Goal: Task Accomplishment & Management: Manage account settings

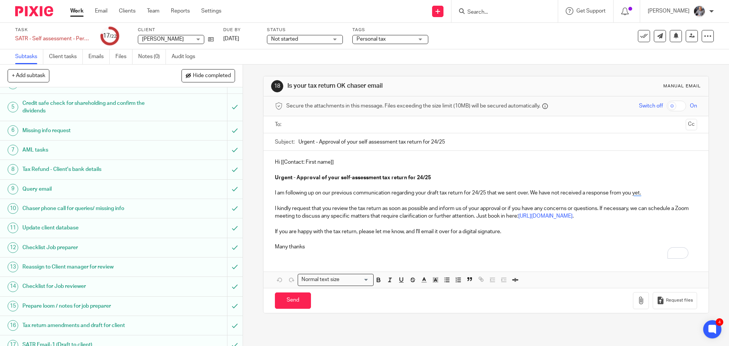
scroll to position [201, 0]
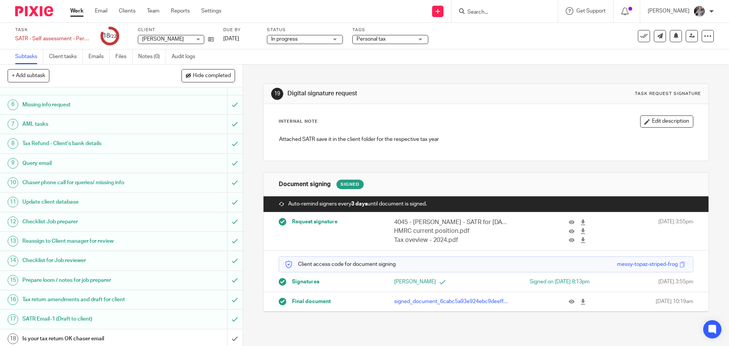
scroll to position [201, 0]
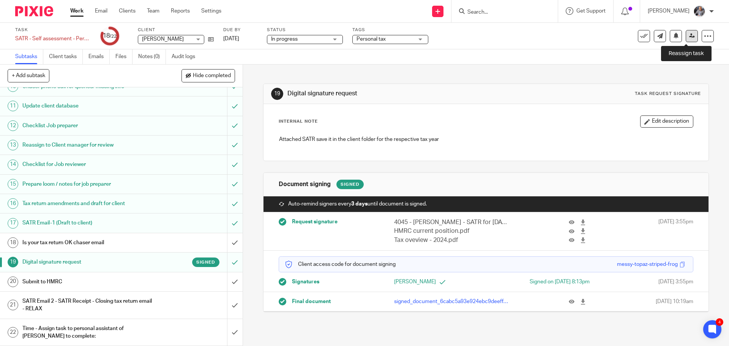
click at [686, 40] on link at bounding box center [692, 36] width 12 height 12
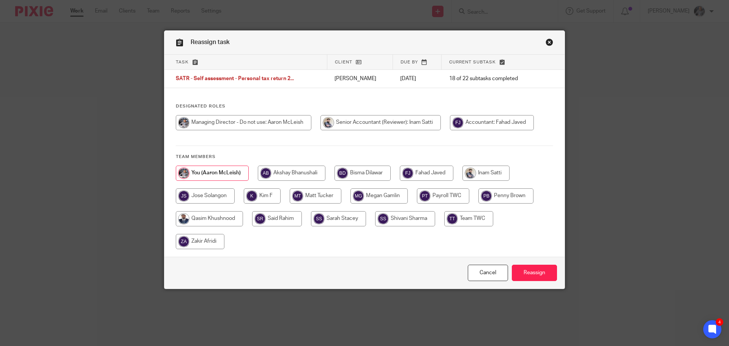
click at [484, 174] on input "radio" at bounding box center [486, 173] width 47 height 15
radio input "true"
click at [535, 273] on input "Reassign" at bounding box center [534, 273] width 45 height 16
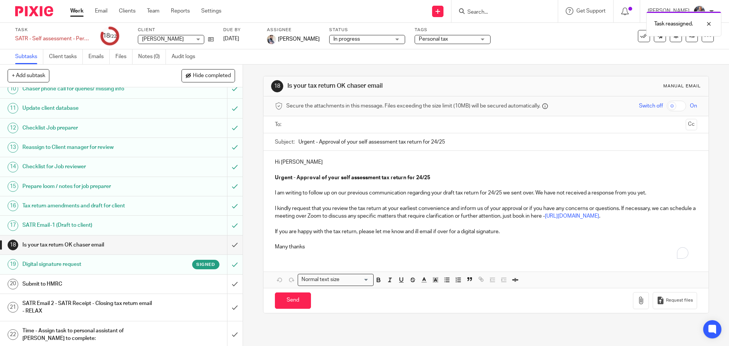
scroll to position [201, 0]
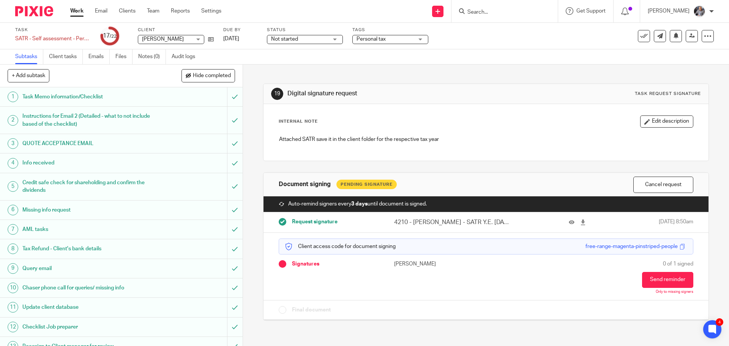
click at [508, 14] on input "Search" at bounding box center [501, 12] width 68 height 7
click at [214, 13] on link "Settings" at bounding box center [211, 11] width 20 height 8
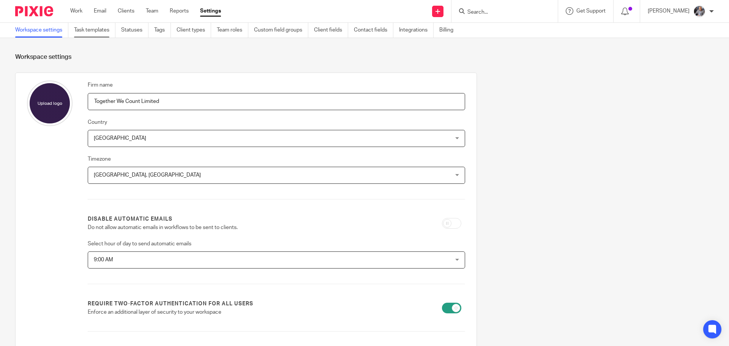
click at [89, 33] on link "Task templates" at bounding box center [94, 30] width 41 height 15
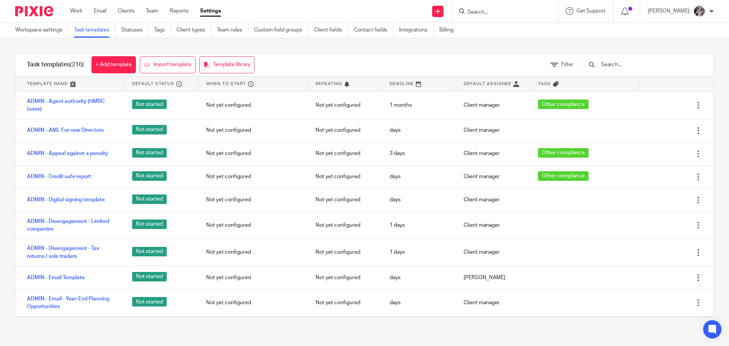
click at [640, 66] on input "text" at bounding box center [645, 64] width 89 height 8
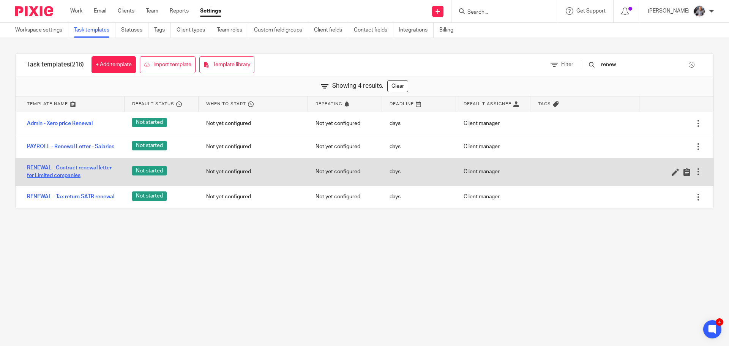
type input "renew"
click at [75, 176] on link "RENEWAL - Contract renewal letter for Limited companies" at bounding box center [72, 172] width 90 height 16
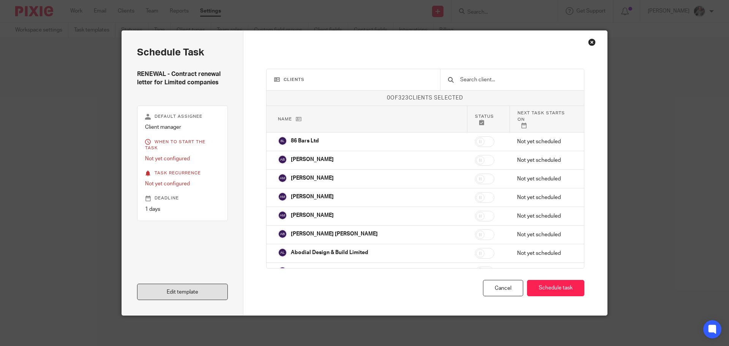
click at [168, 298] on link "Edit template" at bounding box center [182, 292] width 91 height 16
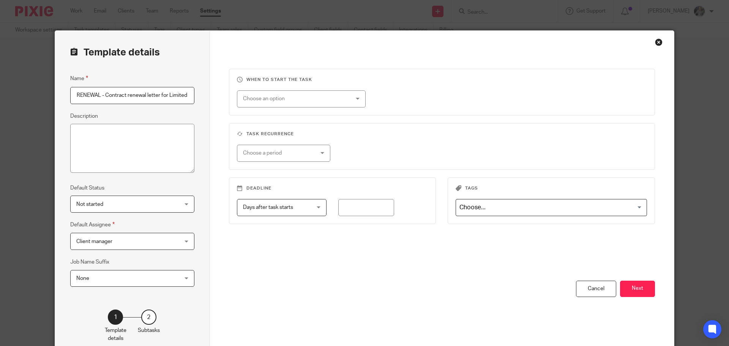
scroll to position [0, 27]
click at [621, 288] on button "Next" at bounding box center [637, 289] width 35 height 16
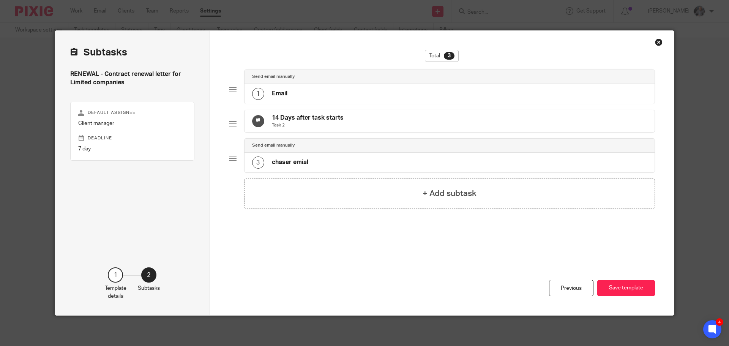
click at [312, 95] on div "1 Email" at bounding box center [450, 94] width 411 height 20
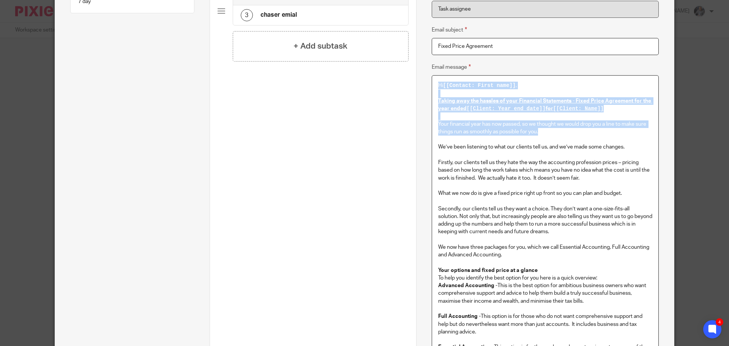
scroll to position [123, 0]
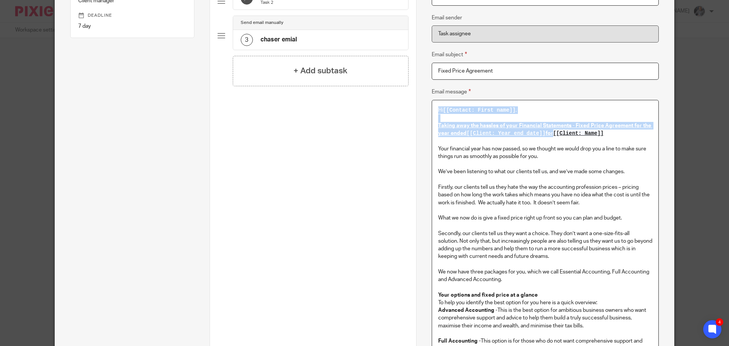
drag, startPoint x: 448, startPoint y: 244, endPoint x: 623, endPoint y: 137, distance: 205.2
copy div "Hi [[Contact: First name]] , Taking away the hassles of your Financial Statemen…"
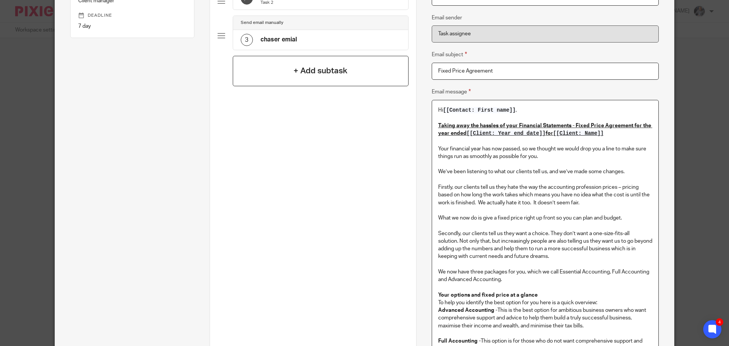
click at [314, 77] on h4 "+ Add subtask" at bounding box center [321, 71] width 54 height 12
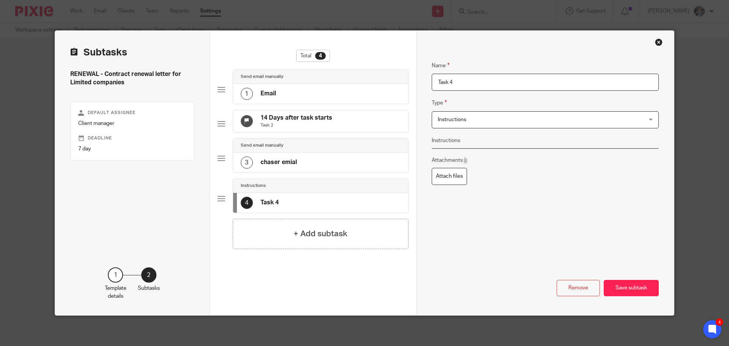
scroll to position [0, 0]
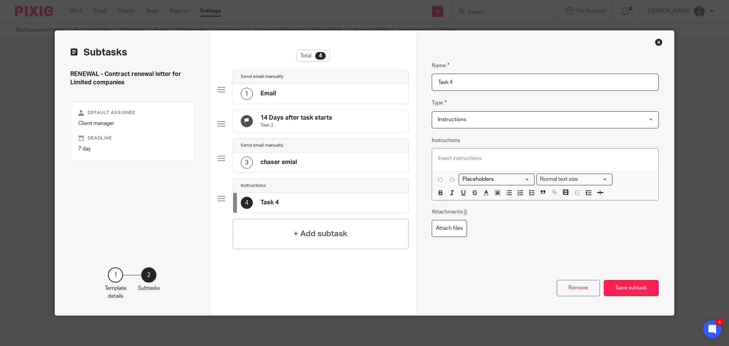
drag, startPoint x: 456, startPoint y: 83, endPoint x: 418, endPoint y: 82, distance: 38.0
click at [418, 82] on div "Name Email Type Send email manually Send email manually Instructions Document s…" at bounding box center [545, 173] width 258 height 285
type input "Effective pricing"
click at [457, 119] on span "Instructions" at bounding box center [452, 119] width 28 height 5
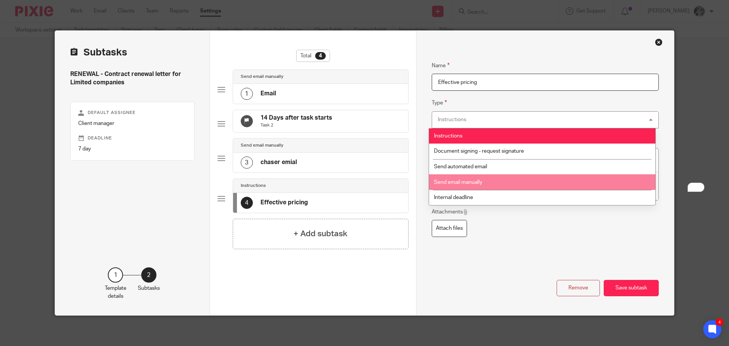
click at [479, 184] on span "Send email manually" at bounding box center [458, 182] width 48 height 5
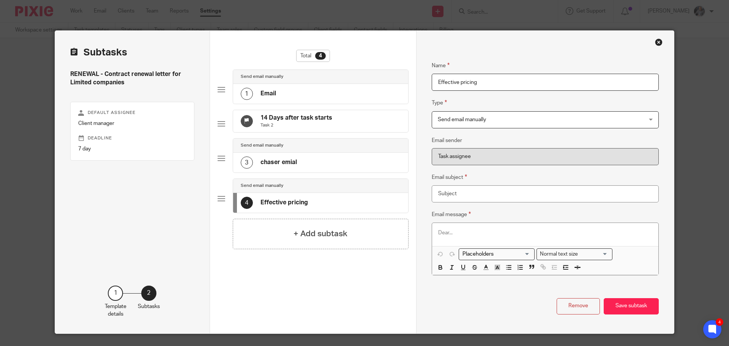
click at [454, 237] on div at bounding box center [545, 234] width 226 height 23
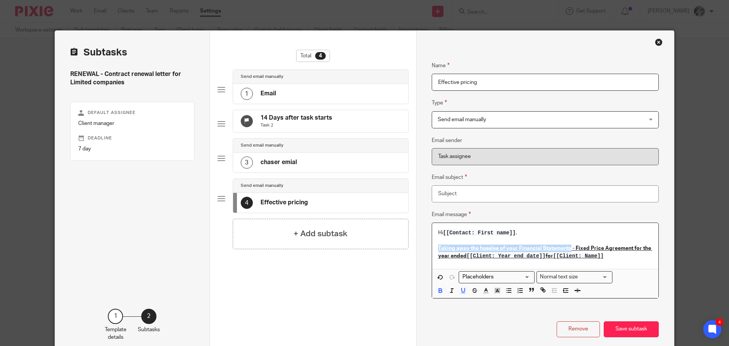
drag, startPoint x: 568, startPoint y: 247, endPoint x: 448, endPoint y: 249, distance: 120.5
click at [418, 247] on div "Name Email Type Send email manually Send email manually Instructions Document s…" at bounding box center [545, 194] width 258 height 326
copy u "Taking away the hassles of your Financial Statements"
click at [459, 192] on input "Email subject" at bounding box center [545, 193] width 227 height 17
paste input "Taking away the hassles of your Financial Statements"
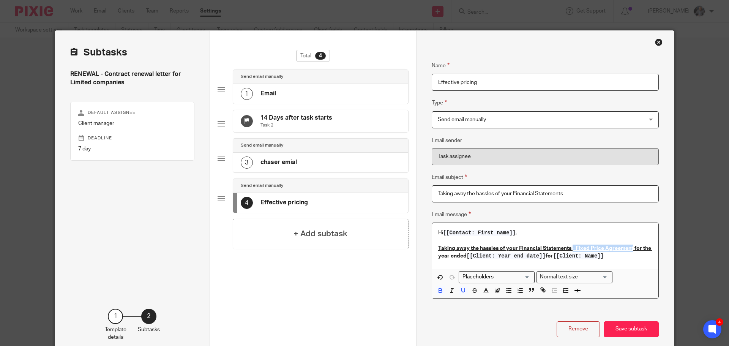
drag, startPoint x: 569, startPoint y: 247, endPoint x: 630, endPoint y: 248, distance: 60.4
click at [630, 248] on u "Taking away the hassles of your Financial Statements - Fixed Price Agreement fo…" at bounding box center [545, 252] width 214 height 13
copy u "- Fixed Price Agreement"
click at [569, 193] on input "Taking away the hassles of your Financial Statements" at bounding box center [545, 193] width 227 height 17
paste input "- Fixed Price Agreement"
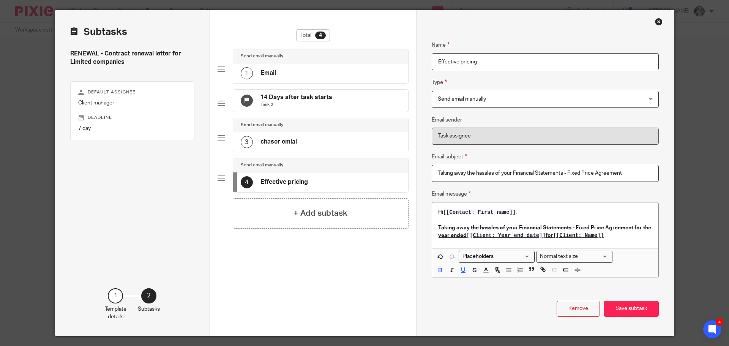
scroll to position [38, 0]
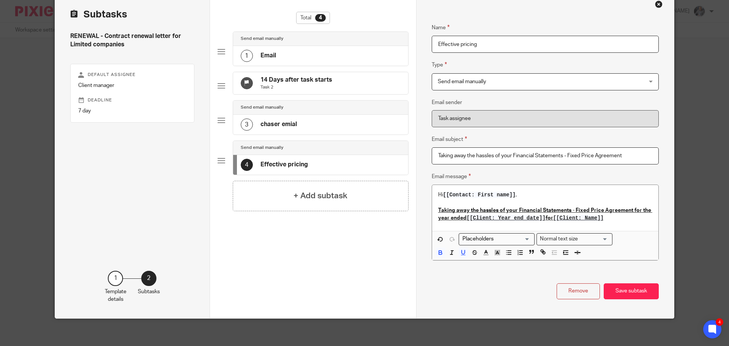
type input "Taking away the hassles of your Financial Statements - Fixed Price Agreement"
click at [613, 218] on p "Taking away the hassles of your Financial Statements - Fixed Price Agreement fo…" at bounding box center [545, 215] width 214 height 16
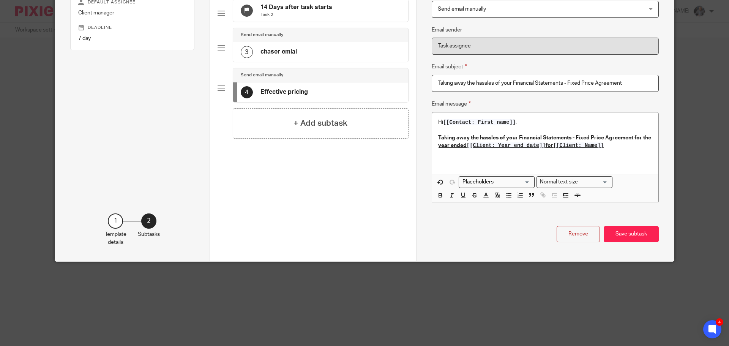
scroll to position [92, 0]
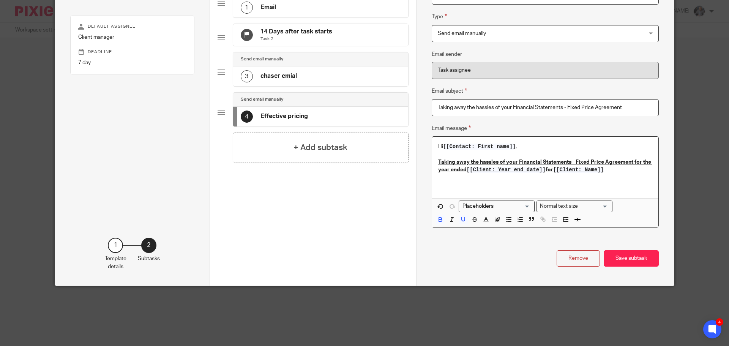
click at [438, 162] on u "Taking away the hassles of your Financial Statements - Fixed Price Agreement fo…" at bounding box center [545, 166] width 214 height 13
click at [443, 182] on p "To enrich screen reader interactions, please activate Accessibility in Grammarl…" at bounding box center [545, 186] width 214 height 8
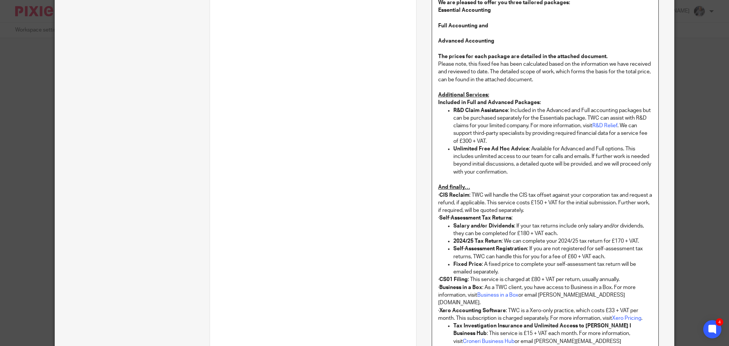
scroll to position [392, 0]
drag, startPoint x: 523, startPoint y: 234, endPoint x: 570, endPoint y: 271, distance: 59.3
click at [524, 234] on p "Salary and/or Dividends : If your tax returns include only salary and/or divide…" at bounding box center [553, 230] width 199 height 16
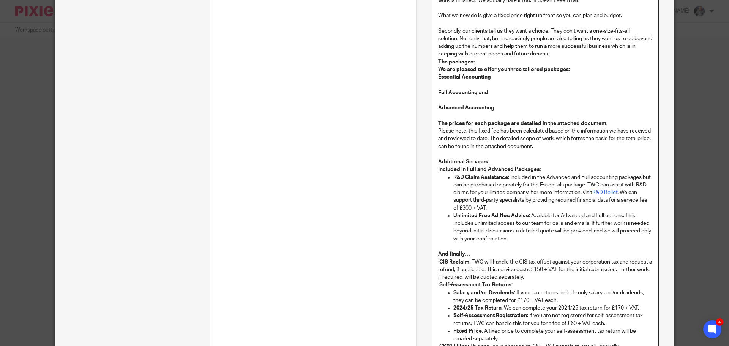
scroll to position [202, 0]
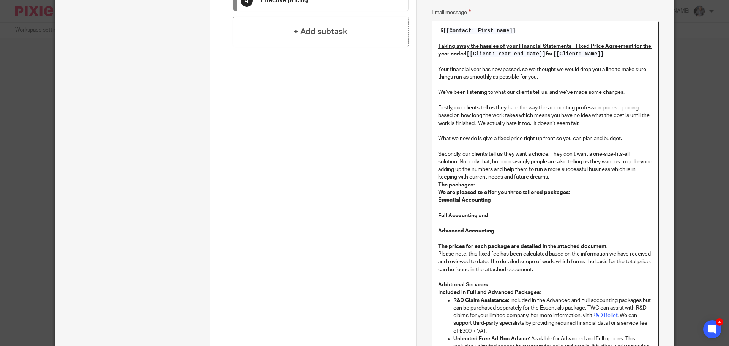
click at [572, 179] on p "Secondly, our clients tell us they want a choice. They don’t want a one-size-fi…" at bounding box center [545, 165] width 214 height 31
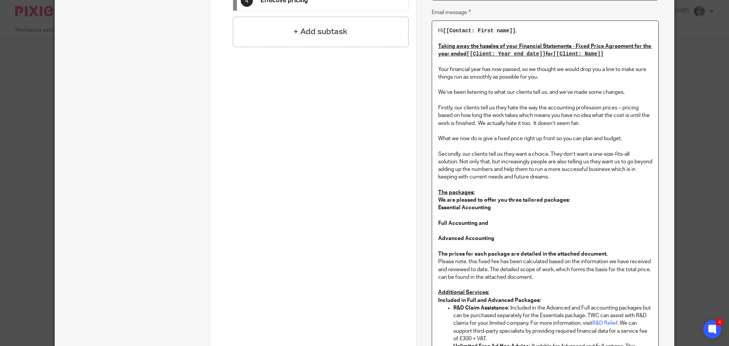
click at [482, 192] on p "The packages:" at bounding box center [545, 193] width 214 height 8
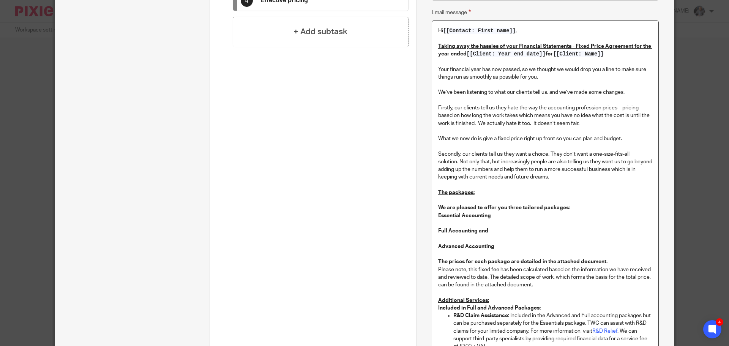
click at [568, 206] on p "We are pleased to offer you three tailored packages:" at bounding box center [545, 208] width 214 height 8
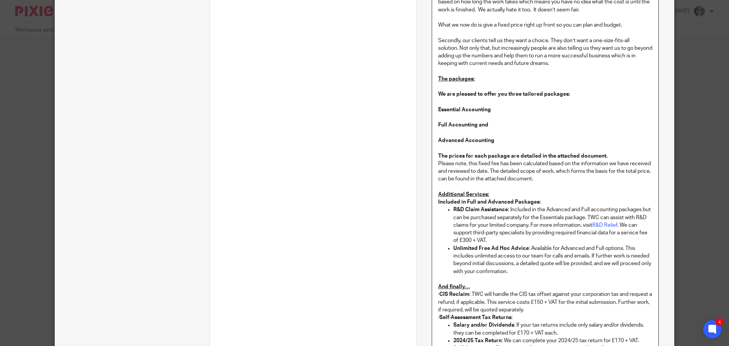
scroll to position [0, 0]
click at [517, 192] on p "Additional Services:" at bounding box center [545, 194] width 214 height 8
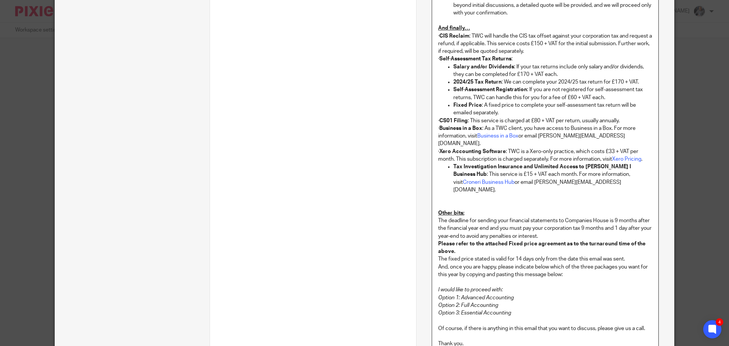
click at [559, 222] on p "The deadline for sending your financial statements to Companies House is 9 mont…" at bounding box center [545, 228] width 214 height 23
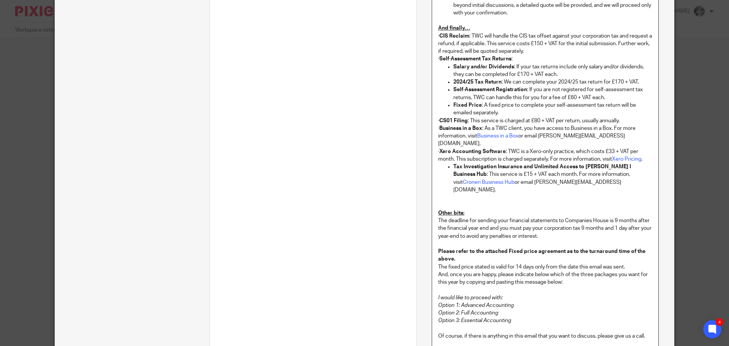
click at [484, 248] on p "Please refer to the attached Fixed price agreement as to the turnaround time of…" at bounding box center [545, 256] width 214 height 16
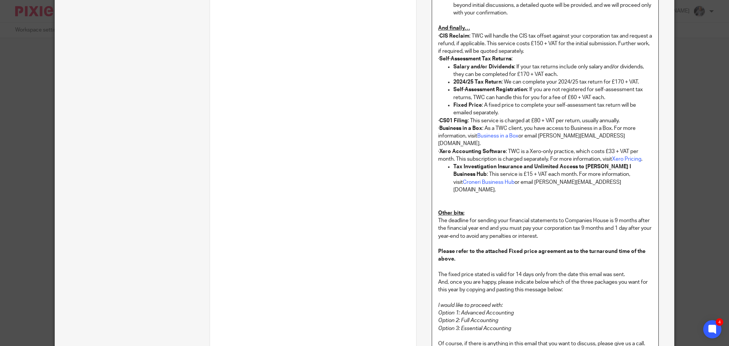
click at [521, 271] on p "The fixed price stated is valid for 14 days only from the date this email was s…" at bounding box center [545, 275] width 214 height 8
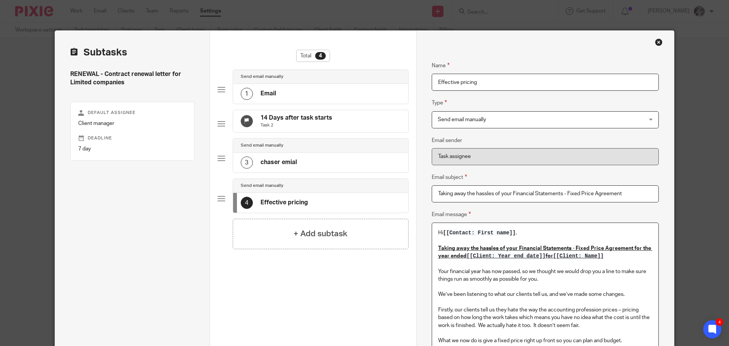
scroll to position [36, 0]
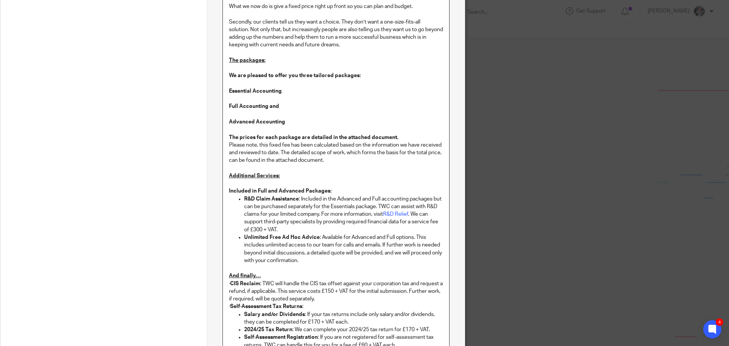
click at [425, 204] on p "R&D Claim Assistance : Included in the Advanced and Full accounting packages bu…" at bounding box center [343, 214] width 199 height 38
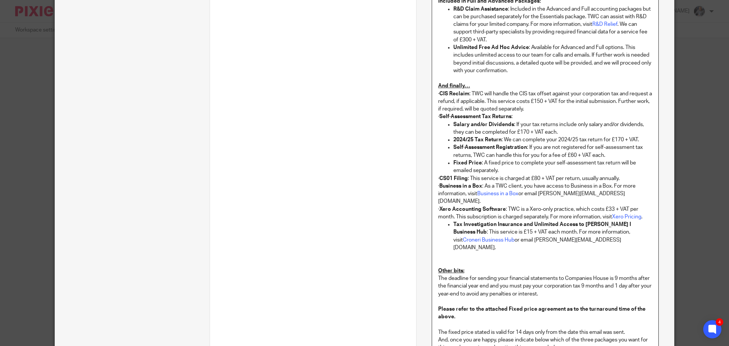
click at [546, 252] on p "To enrich screen reader interactions, please activate Accessibility in Grammarl…" at bounding box center [545, 256] width 214 height 8
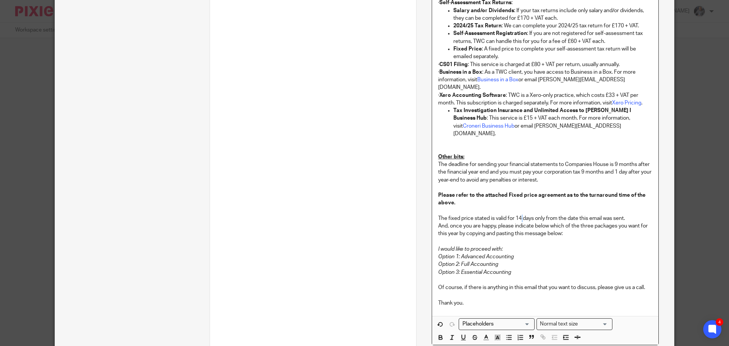
click at [521, 215] on p "The fixed price stated is valid for 14 days only from the date this email was s…" at bounding box center [545, 219] width 214 height 8
click at [634, 215] on p "The fixed price stated is valid for 21 days only from the date this email was s…" at bounding box center [545, 219] width 214 height 8
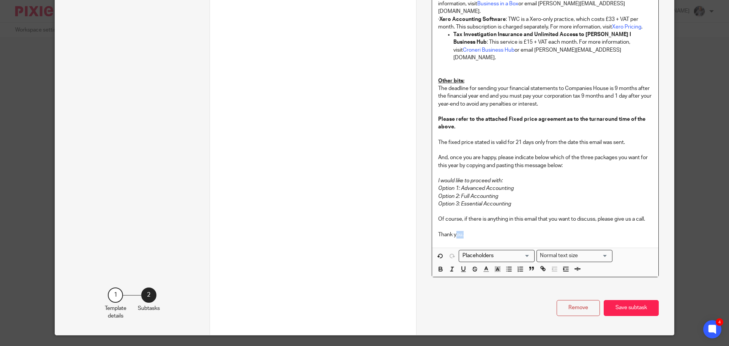
drag, startPoint x: 470, startPoint y: 220, endPoint x: 449, endPoint y: 218, distance: 21.8
click at [453, 231] on p "Thank you." at bounding box center [545, 235] width 214 height 8
click at [460, 231] on p "Thank you." at bounding box center [545, 235] width 214 height 8
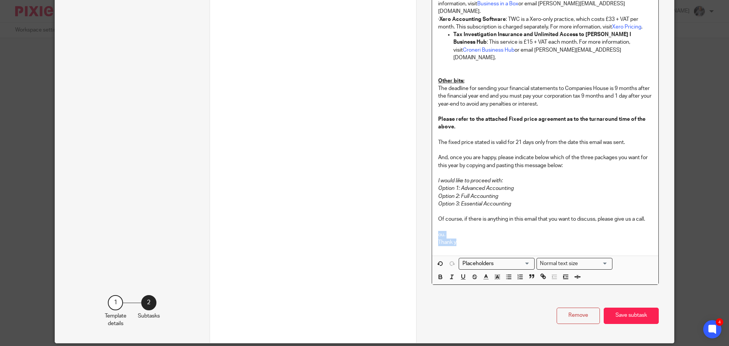
drag, startPoint x: 460, startPoint y: 226, endPoint x: 436, endPoint y: 220, distance: 24.6
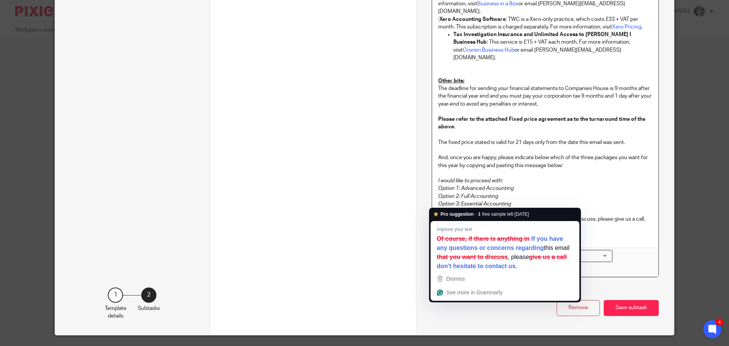
click at [618, 300] on button "Save subtask" at bounding box center [631, 308] width 55 height 16
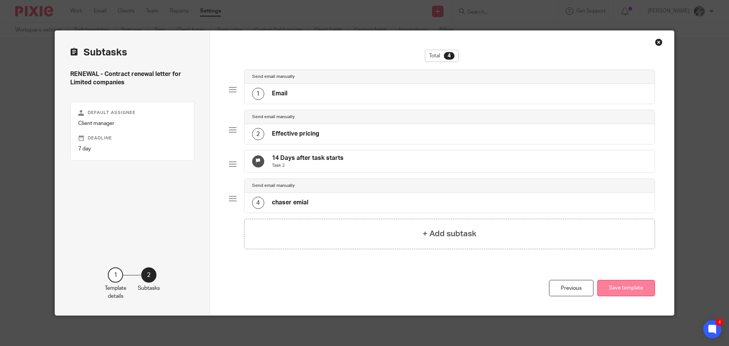
click at [641, 290] on button "Save template" at bounding box center [627, 288] width 58 height 16
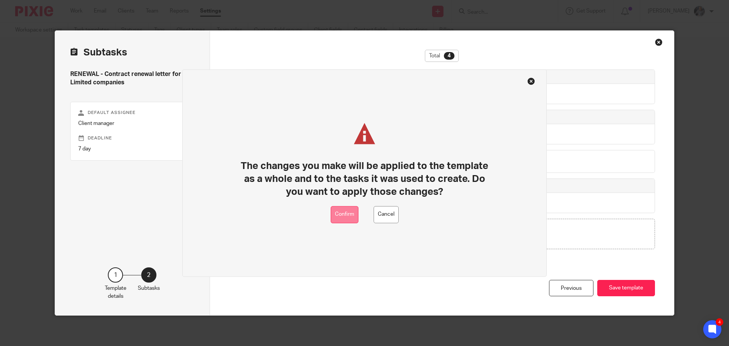
click at [344, 212] on button "Confirm" at bounding box center [345, 214] width 28 height 17
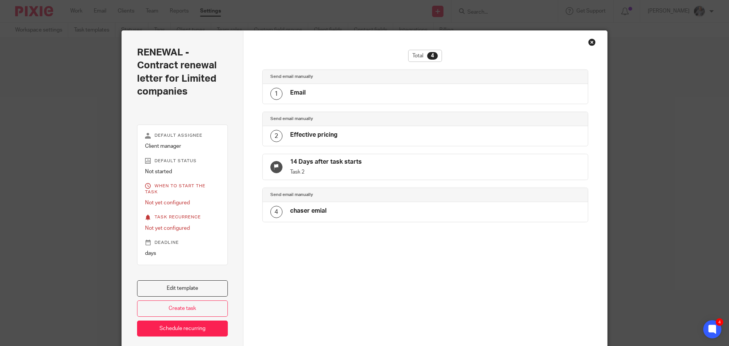
scroll to position [30, 0]
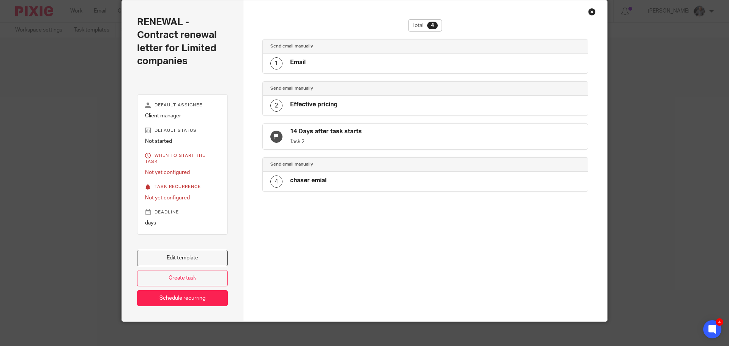
click at [592, 10] on div "Close this dialog window" at bounding box center [593, 12] width 8 height 8
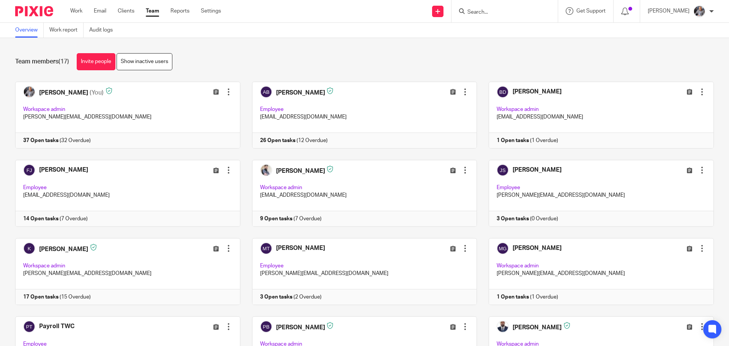
click at [493, 15] on input "Search" at bounding box center [501, 12] width 68 height 7
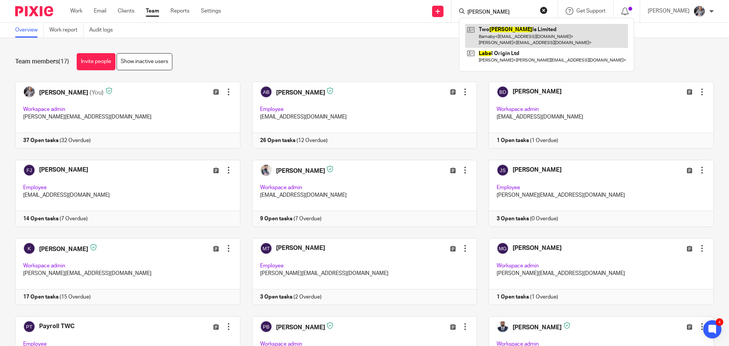
type input "mabe"
click at [504, 41] on link at bounding box center [546, 36] width 163 height 24
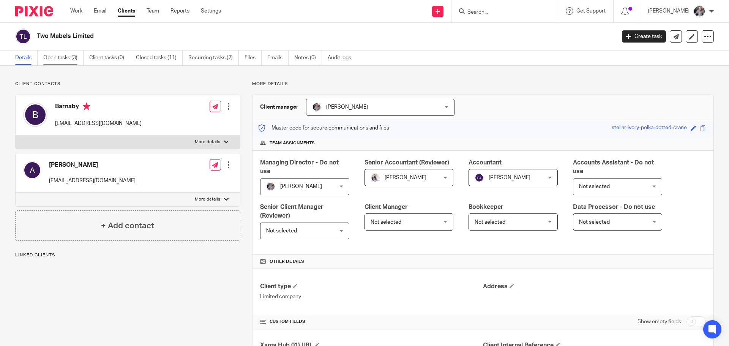
click at [64, 59] on link "Open tasks (3)" at bounding box center [63, 58] width 40 height 15
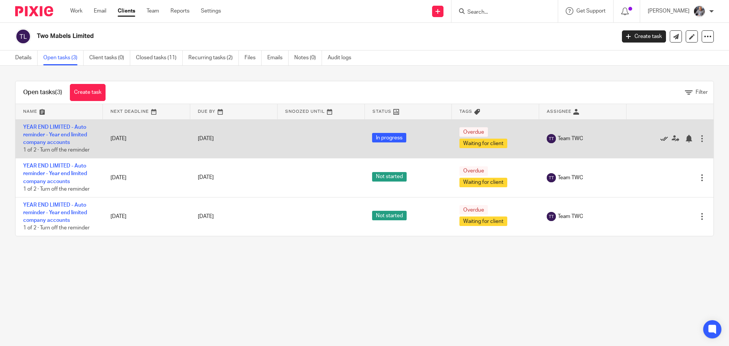
click at [661, 139] on icon at bounding box center [665, 139] width 8 height 8
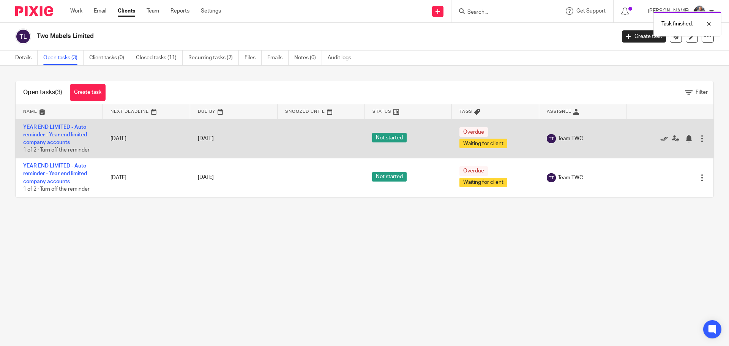
click at [661, 139] on icon at bounding box center [665, 139] width 8 height 8
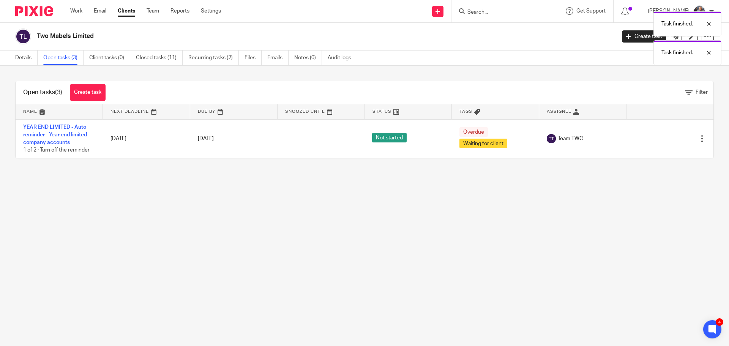
click at [661, 139] on icon at bounding box center [665, 139] width 8 height 8
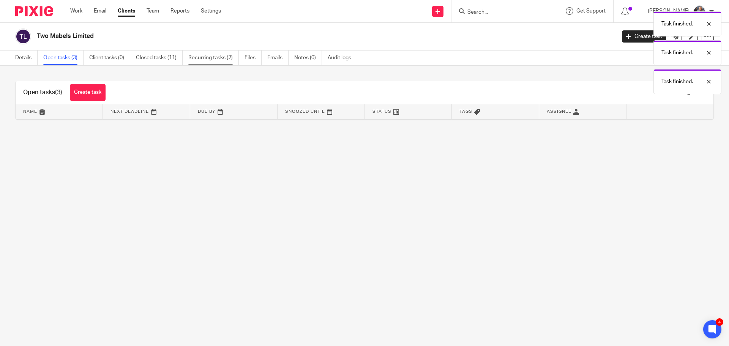
click at [214, 59] on link "Recurring tasks (2)" at bounding box center [213, 58] width 51 height 15
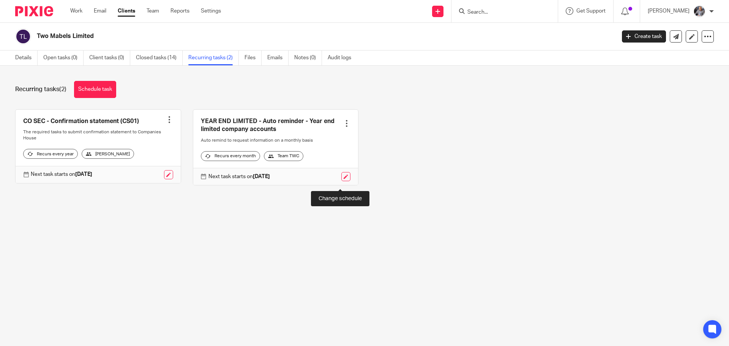
click at [342, 181] on link at bounding box center [346, 176] width 9 height 9
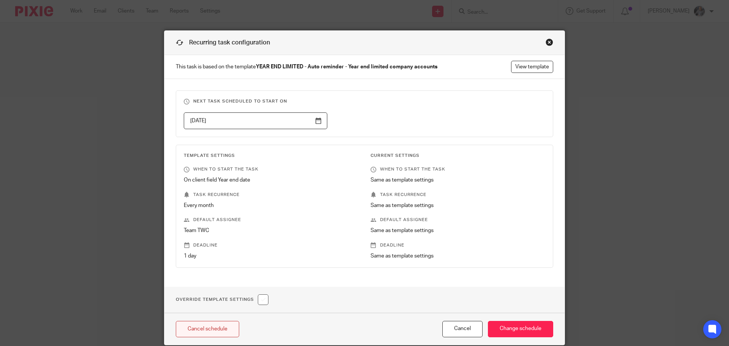
click at [220, 327] on link "Cancel schedule" at bounding box center [207, 329] width 63 height 16
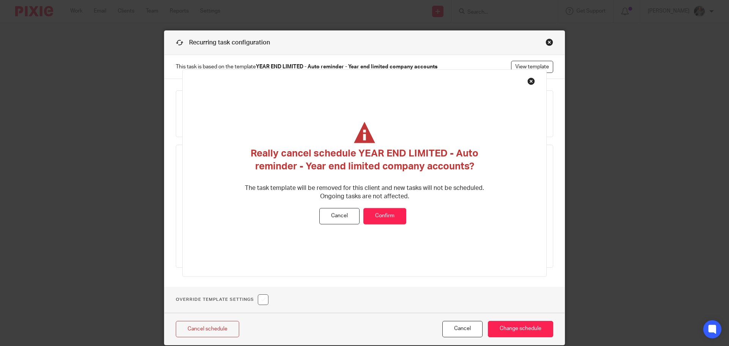
click at [390, 218] on button "Confirm" at bounding box center [385, 216] width 43 height 16
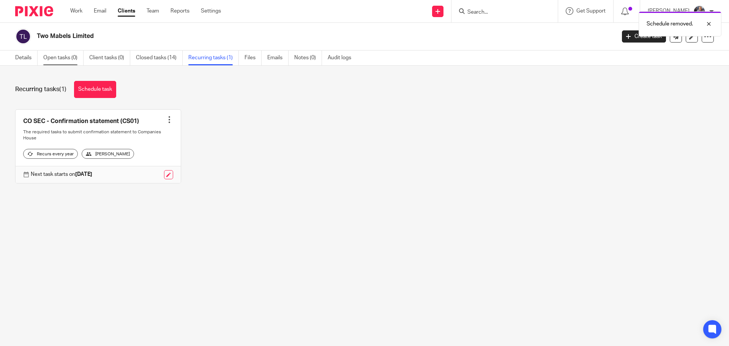
click at [45, 52] on link "Open tasks (0)" at bounding box center [63, 58] width 40 height 15
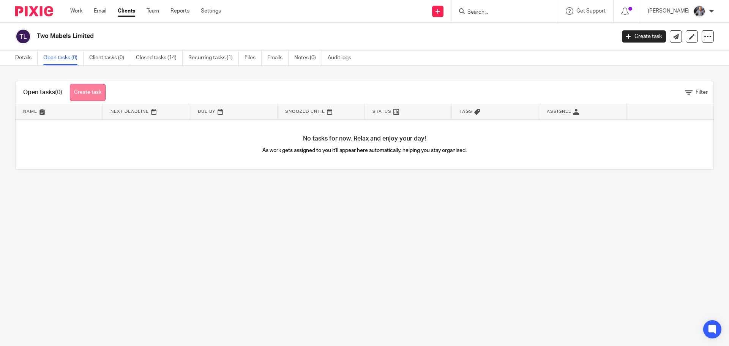
click at [92, 93] on link "Create task" at bounding box center [88, 92] width 36 height 17
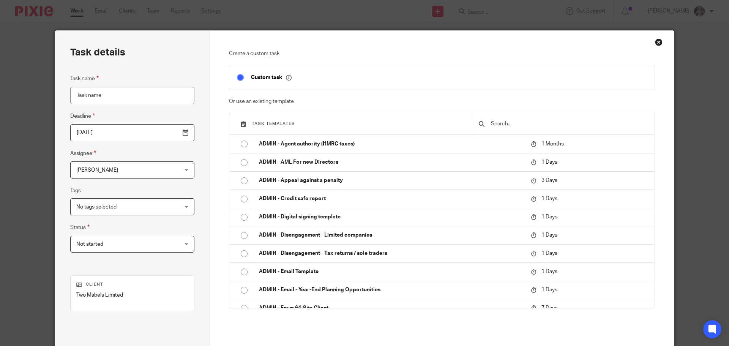
click at [502, 118] on div at bounding box center [563, 123] width 184 height 21
click at [499, 124] on input "text" at bounding box center [569, 124] width 157 height 8
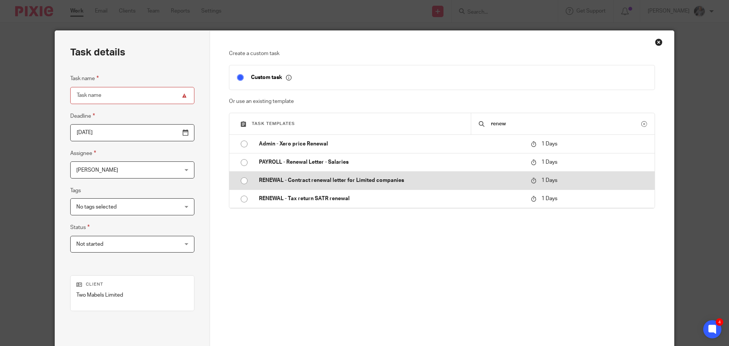
type input "renew"
click at [299, 184] on p "RENEWAL - Contract renewal letter for Limited companies" at bounding box center [391, 181] width 264 height 8
type input "2025-08-20"
type input "RENEWAL - Contract renewal letter for Limited companies"
checkbox input "false"
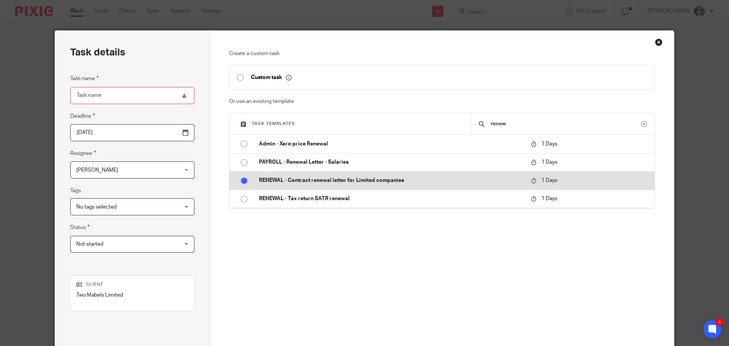
radio input "true"
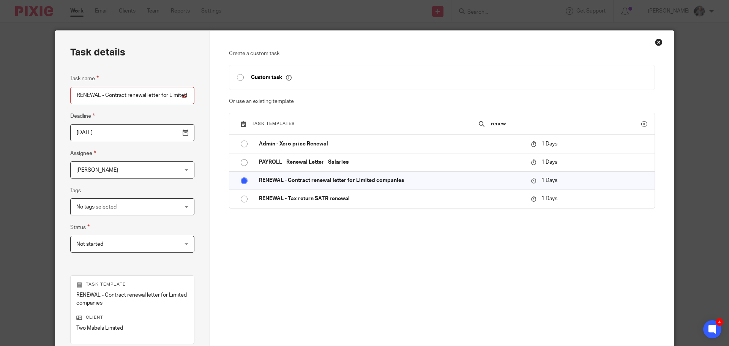
scroll to position [111, 0]
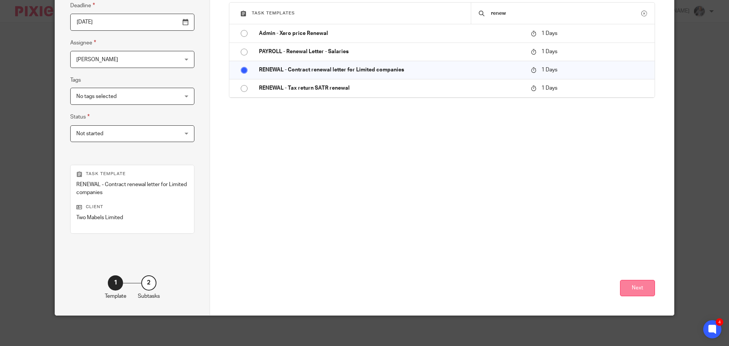
click at [630, 288] on button "Next" at bounding box center [637, 288] width 35 height 16
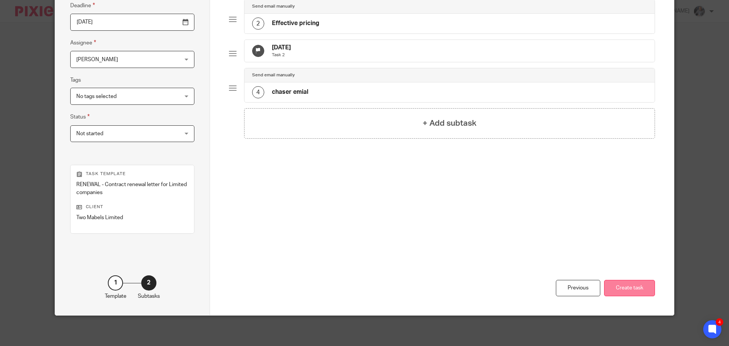
click at [629, 283] on button "Create task" at bounding box center [629, 288] width 51 height 16
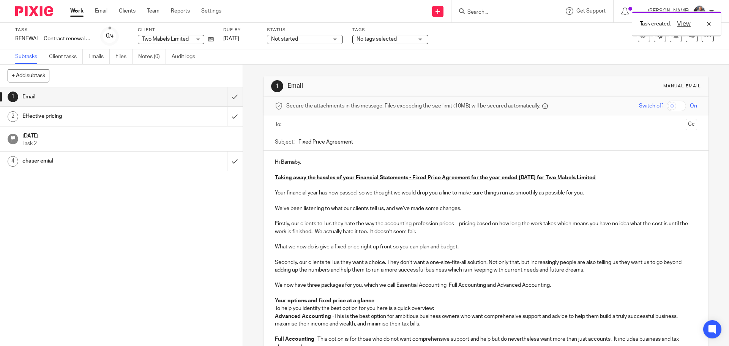
click at [299, 126] on input "text" at bounding box center [486, 124] width 394 height 9
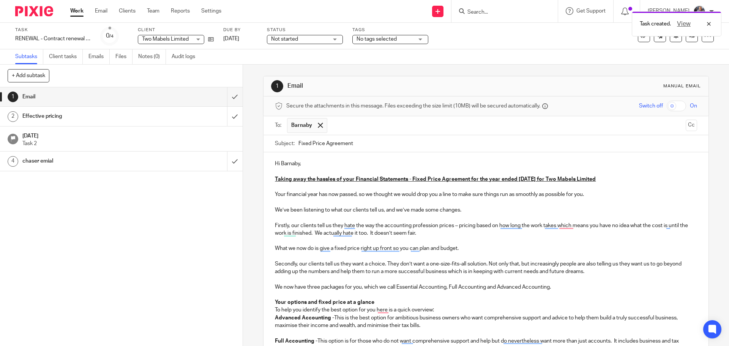
drag, startPoint x: 298, startPoint y: 162, endPoint x: 300, endPoint y: 166, distance: 4.9
click at [299, 162] on p "Hi Barnaby," at bounding box center [486, 164] width 422 height 8
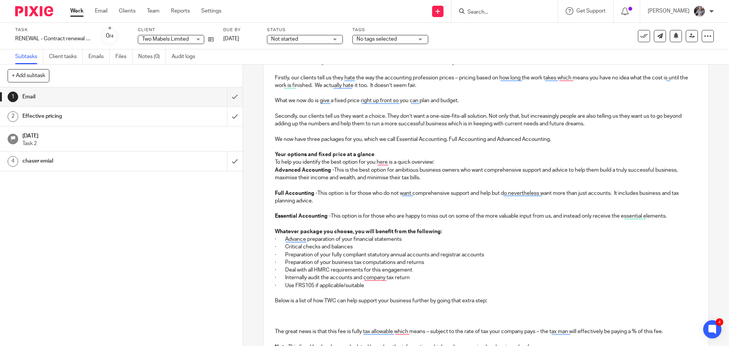
scroll to position [152, 0]
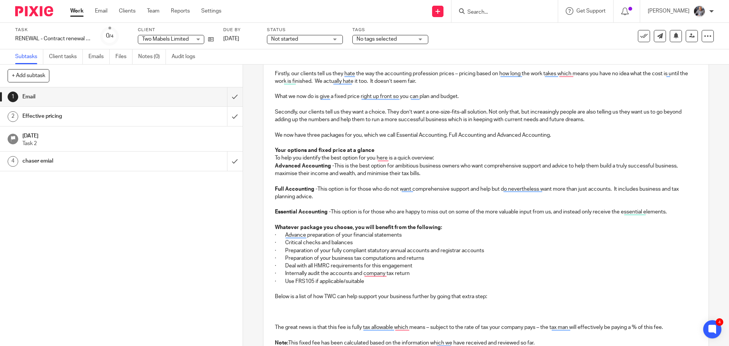
click at [48, 116] on h1 "Effective pricing" at bounding box center [87, 116] width 131 height 11
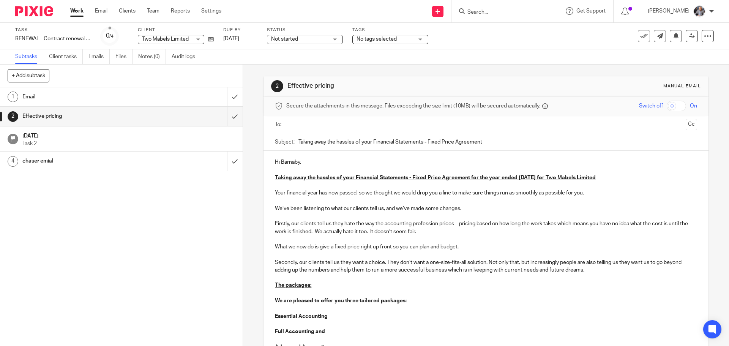
click at [325, 123] on input "text" at bounding box center [486, 124] width 394 height 9
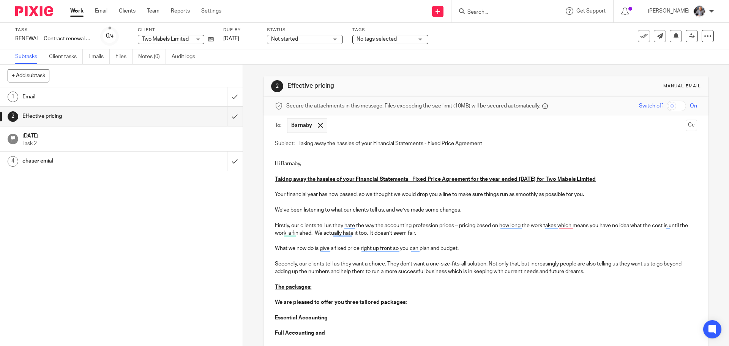
click at [299, 165] on p "Hi Barnaby," at bounding box center [486, 164] width 422 height 8
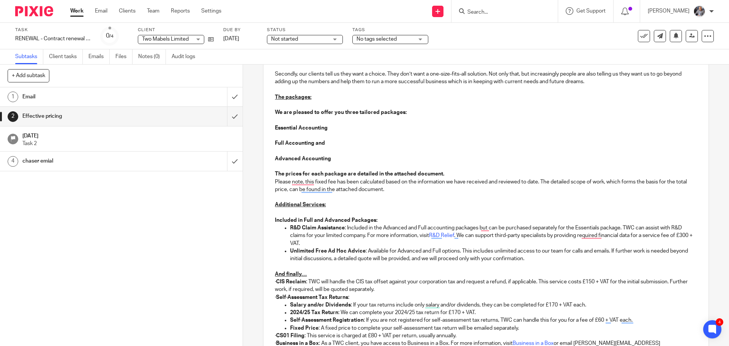
scroll to position [266, 0]
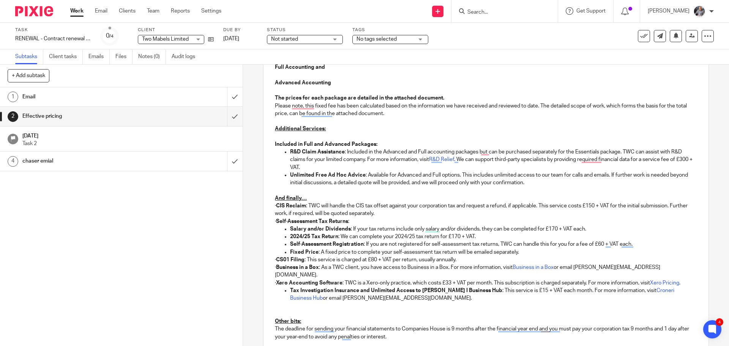
click at [351, 187] on p "To enrich screen reader interactions, please activate Accessibility in Grammarl…" at bounding box center [486, 191] width 422 height 8
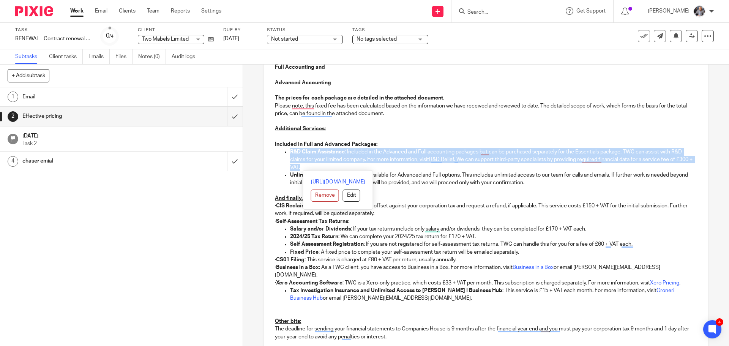
drag, startPoint x: 321, startPoint y: 168, endPoint x: 288, endPoint y: 154, distance: 36.0
click at [290, 154] on p "R&D Claim Assistance : Included in the Advanced and Full accounting packages bu…" at bounding box center [493, 159] width 407 height 23
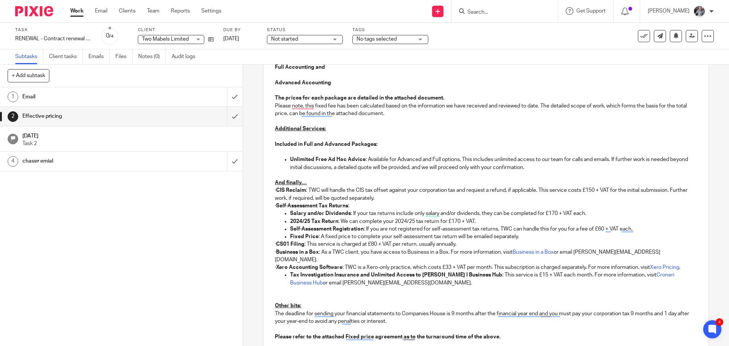
drag, startPoint x: 398, startPoint y: 199, endPoint x: 282, endPoint y: 193, distance: 116.4
click at [282, 193] on p "· CIS Reclaim : TWC will handle the CIS tax offset against your corporation tax…" at bounding box center [486, 195] width 422 height 16
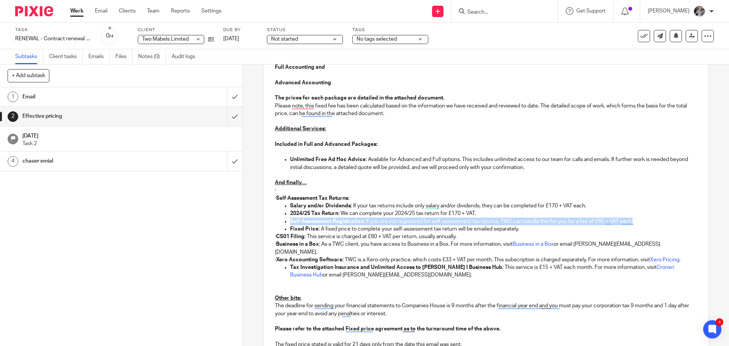
drag, startPoint x: 533, startPoint y: 215, endPoint x: 642, endPoint y: 220, distance: 109.2
click at [642, 220] on ul "Salary and/or Dividends : If your tax returns include only salary and/or divide…" at bounding box center [486, 217] width 422 height 31
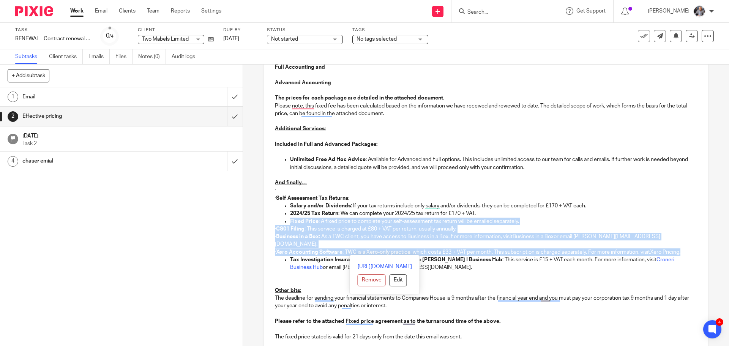
drag, startPoint x: 494, startPoint y: 212, endPoint x: 593, endPoint y: 252, distance: 106.0
click at [593, 252] on div "Hi Barnaby and Anne Taking away the hassles of your Financial Statements - Fixe…" at bounding box center [486, 158] width 445 height 544
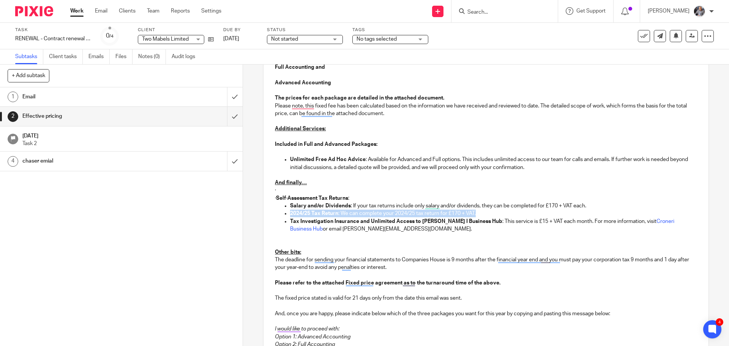
drag, startPoint x: 477, startPoint y: 212, endPoint x: 272, endPoint y: 210, distance: 205.2
click at [272, 210] on div "Hi Barnaby and Anne Taking away the hassles of your Financial Statements - Fixe…" at bounding box center [486, 139] width 445 height 506
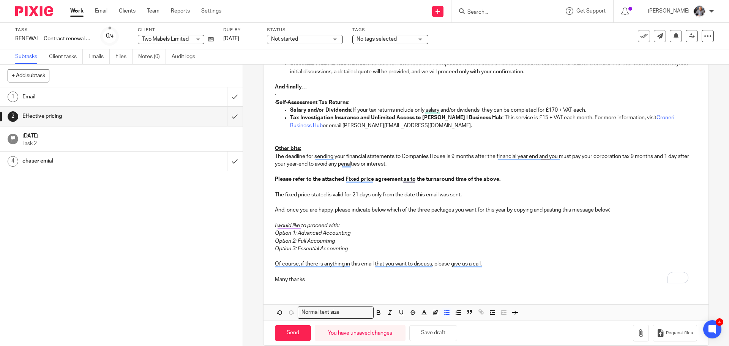
scroll to position [373, 0]
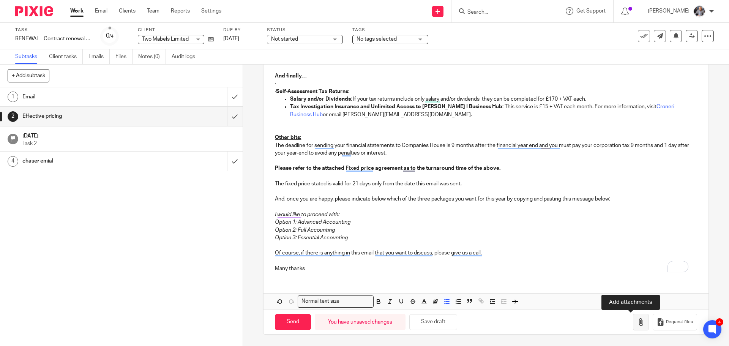
click at [638, 320] on icon "button" at bounding box center [642, 322] width 8 height 8
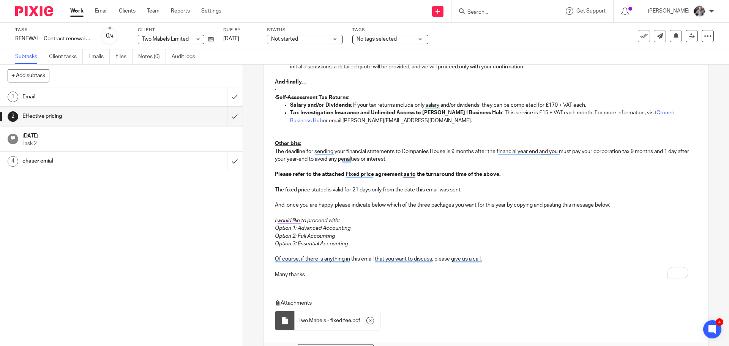
scroll to position [416, 0]
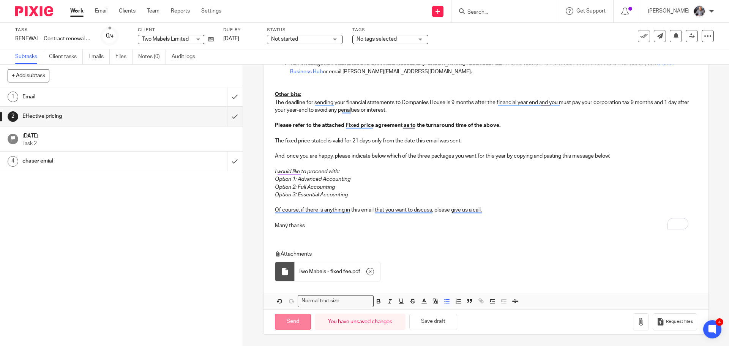
click at [305, 321] on input "Send" at bounding box center [293, 322] width 36 height 16
type input "Sent"
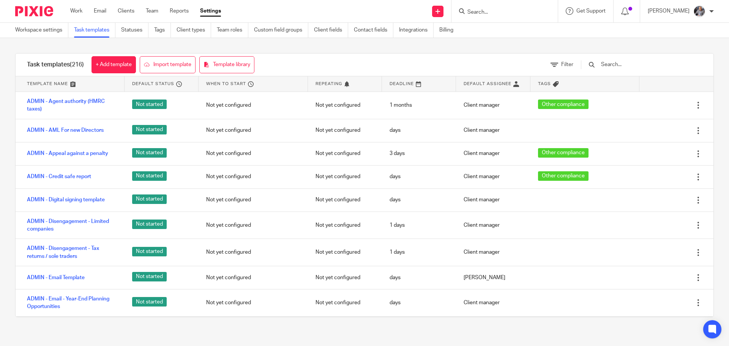
click at [629, 63] on input "text" at bounding box center [645, 64] width 89 height 8
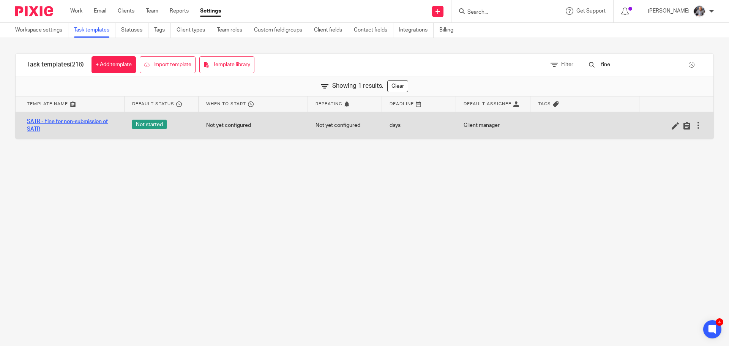
type input "fine"
click at [85, 122] on link "SATR - Fine for non-submission of SATR" at bounding box center [72, 126] width 90 height 16
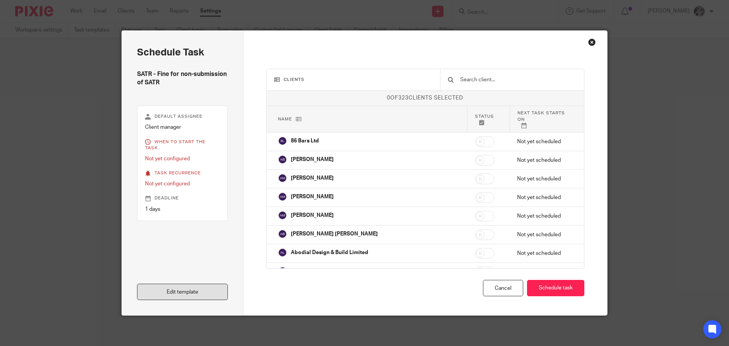
click at [182, 295] on link "Edit template" at bounding box center [182, 292] width 91 height 16
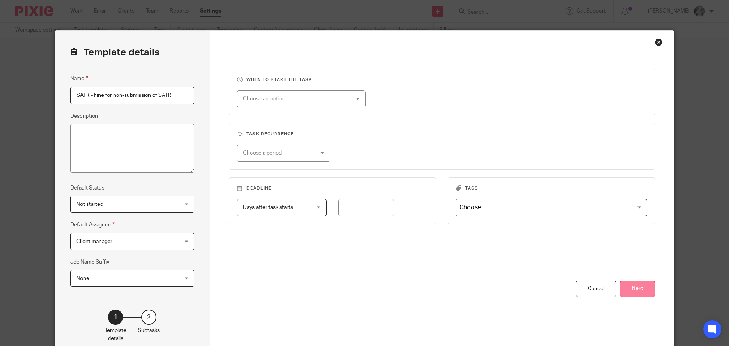
click at [646, 291] on button "Next" at bounding box center [637, 289] width 35 height 16
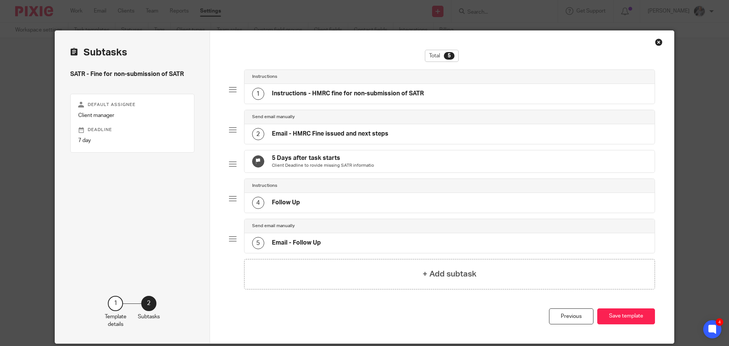
click at [319, 100] on div "1 Instructions - HMRC fine for non-submission of SATR" at bounding box center [338, 94] width 172 height 12
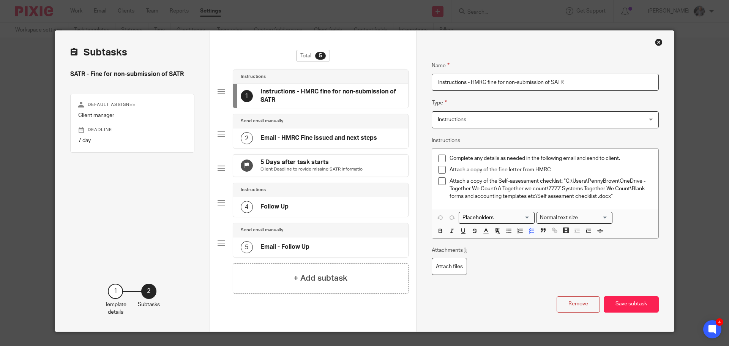
click at [307, 135] on h4 "Email - HMRC Fine issued and next steps" at bounding box center [319, 138] width 117 height 8
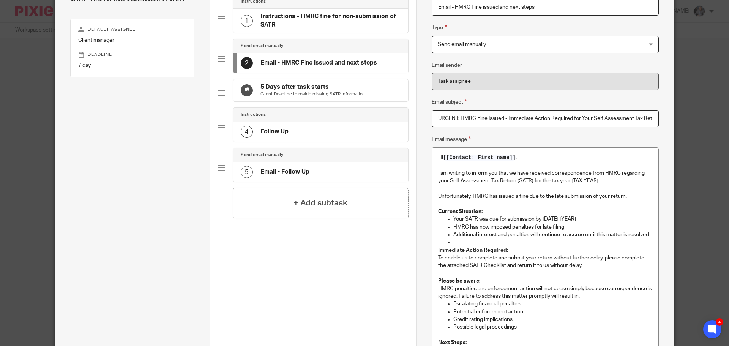
scroll to position [76, 0]
click at [470, 173] on p "I am writing to inform you that we have received correspondence from HMRC regar…" at bounding box center [545, 177] width 214 height 16
click at [481, 203] on p "To enrich screen reader interactions, please activate Accessibility in Grammarl…" at bounding box center [545, 203] width 214 height 8
drag, startPoint x: 547, startPoint y: 263, endPoint x: 557, endPoint y: 271, distance: 13.3
click at [549, 265] on p "To enable us to complete and submit your return without further delay, please c…" at bounding box center [545, 261] width 214 height 16
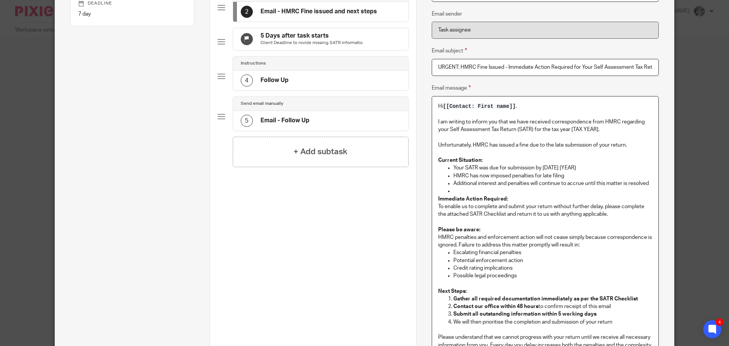
scroll to position [165, 0]
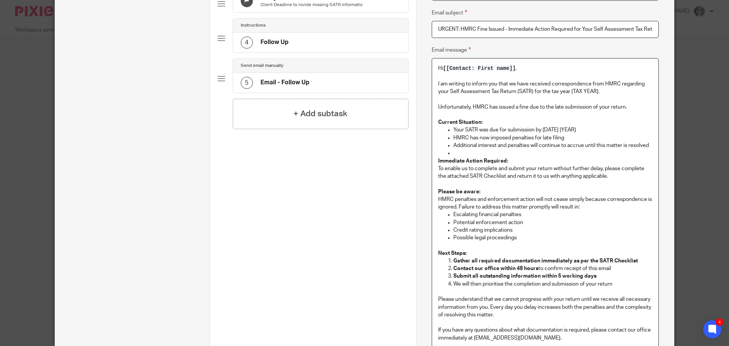
click at [644, 261] on p "Gather all required documentation immediately as per the SATR Checklist" at bounding box center [553, 261] width 199 height 8
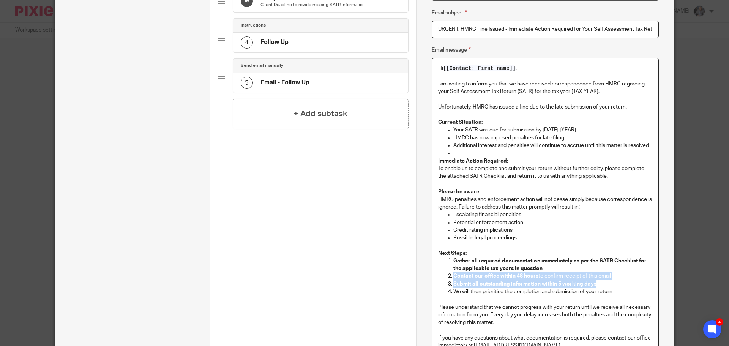
drag, startPoint x: 563, startPoint y: 268, endPoint x: 618, endPoint y: 281, distance: 56.7
click at [618, 281] on ol "Gather all required documentation immediately as per the SATR Checklist for the…" at bounding box center [545, 280] width 214 height 46
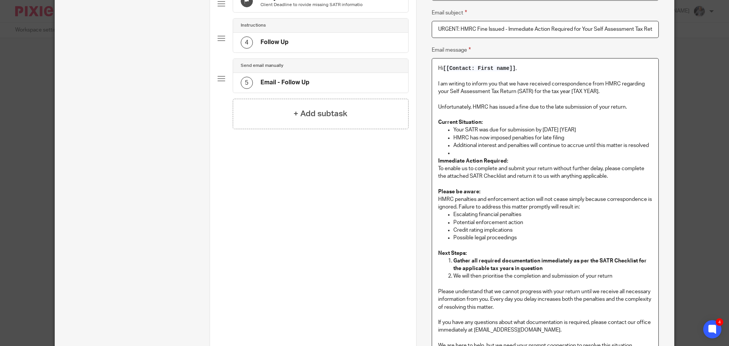
click at [619, 275] on p "We will then prioritise the completion and submission of your return" at bounding box center [553, 276] width 199 height 8
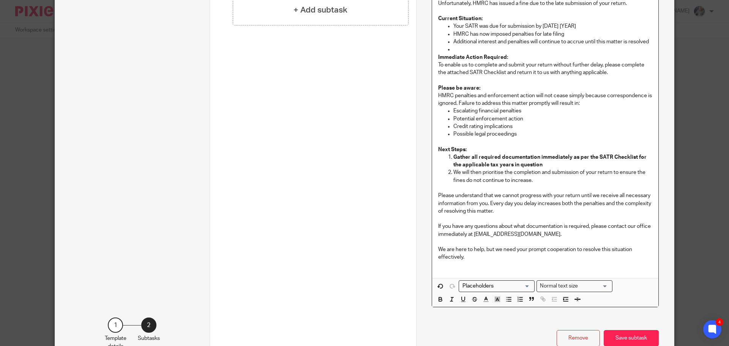
scroll to position [278, 0]
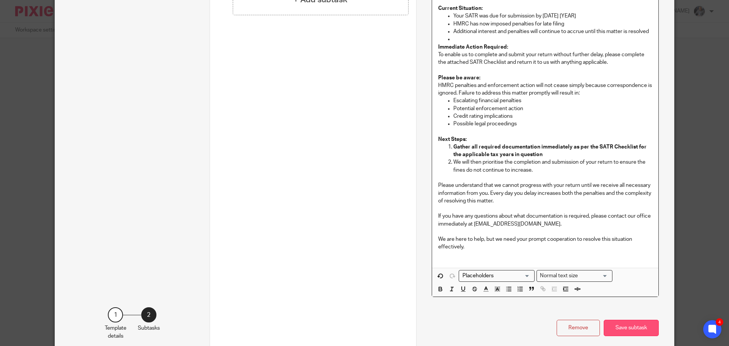
click at [622, 329] on button "Save subtask" at bounding box center [631, 328] width 55 height 16
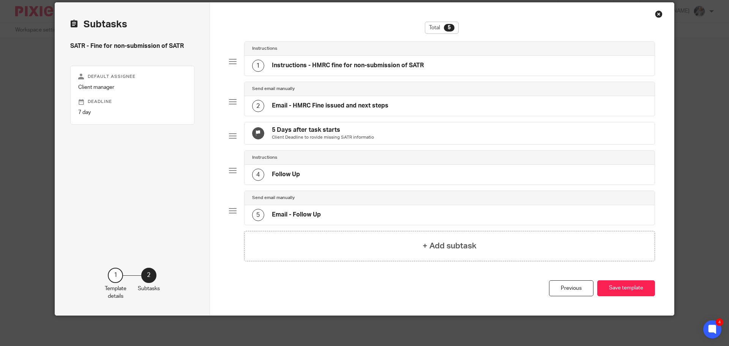
click at [289, 171] on h4 "Follow Up" at bounding box center [286, 175] width 28 height 8
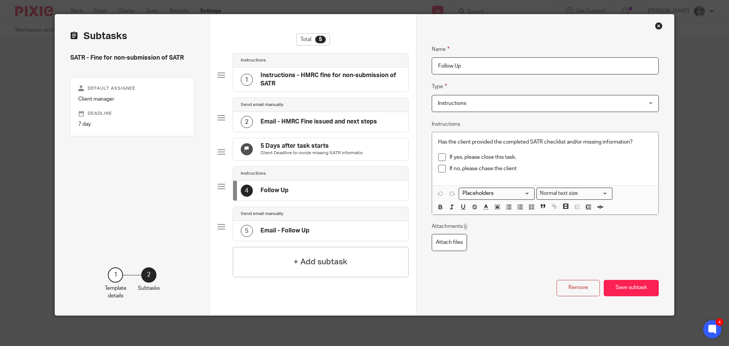
drag, startPoint x: 295, startPoint y: 233, endPoint x: 313, endPoint y: 227, distance: 18.6
click at [295, 232] on h4 "Email - Follow Up" at bounding box center [285, 231] width 49 height 8
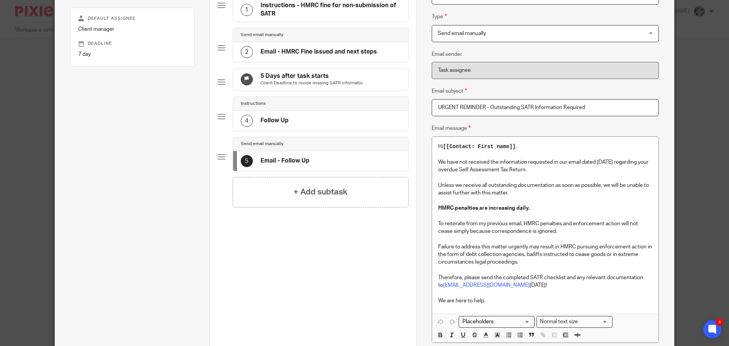
scroll to position [98, 0]
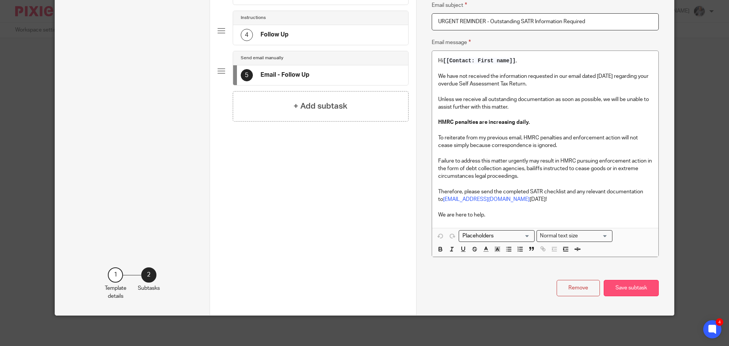
click at [620, 287] on button "Save subtask" at bounding box center [631, 288] width 55 height 16
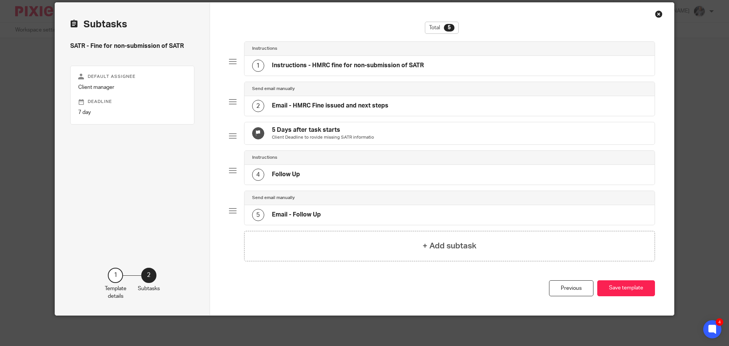
click at [620, 287] on button "Save template" at bounding box center [627, 288] width 58 height 16
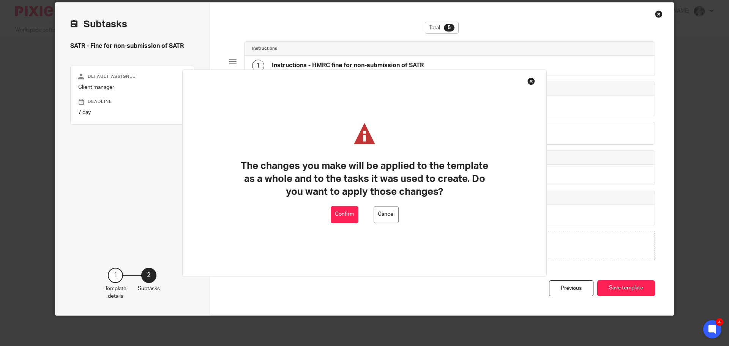
click at [334, 222] on button "Confirm" at bounding box center [345, 214] width 28 height 17
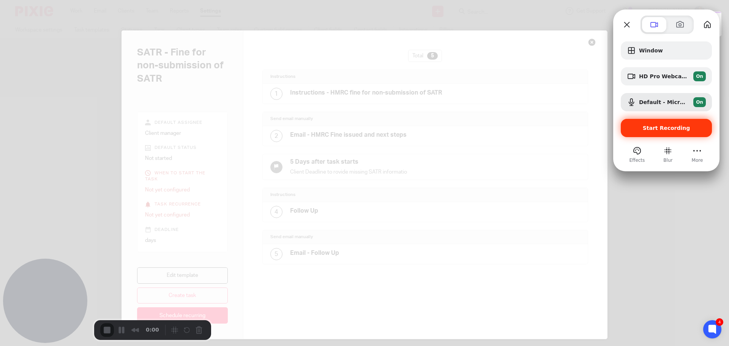
click at [688, 126] on span "Start Recording" at bounding box center [666, 128] width 79 height 6
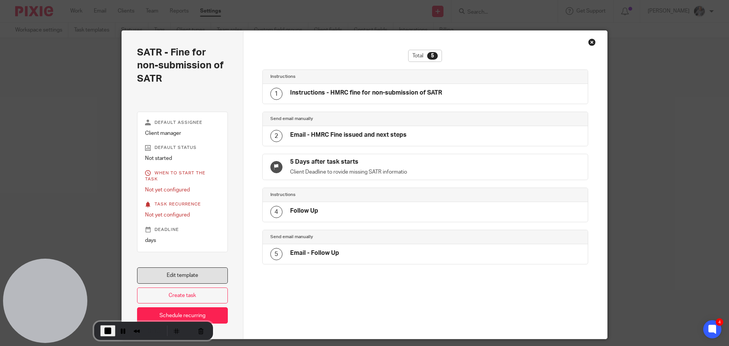
click at [175, 267] on link "Edit template" at bounding box center [182, 275] width 91 height 16
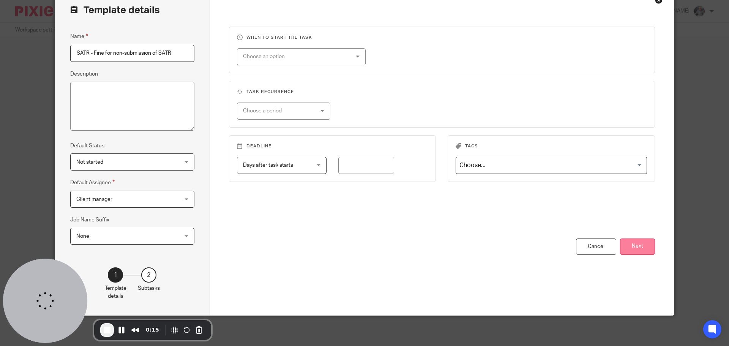
click at [636, 242] on button "Next" at bounding box center [637, 247] width 35 height 16
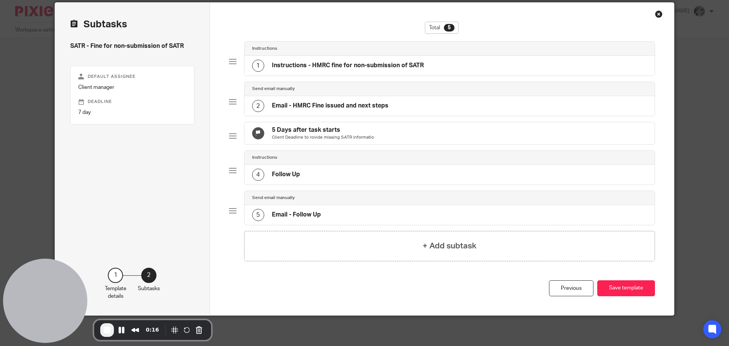
click at [293, 102] on h4 "Email - HMRC Fine issued and next steps" at bounding box center [330, 106] width 117 height 8
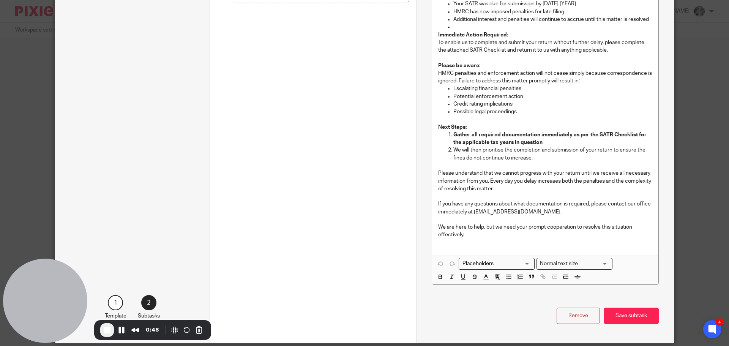
scroll to position [300, 0]
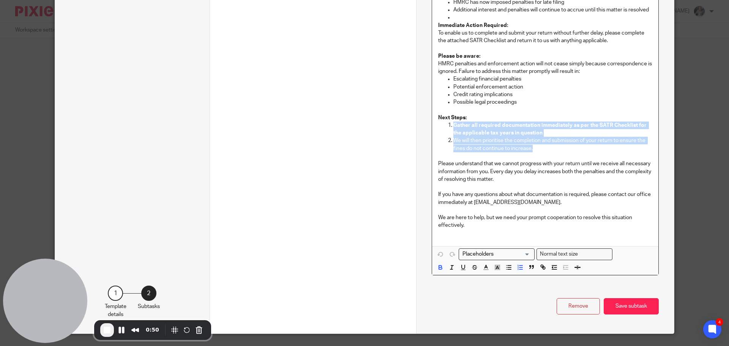
drag, startPoint x: 536, startPoint y: 149, endPoint x: 454, endPoint y: 128, distance: 85.2
click at [447, 126] on ol "Gather all required documentation immediately as per the SATR Checklist for the…" at bounding box center [545, 141] width 214 height 38
click at [104, 330] on span "End Recording" at bounding box center [107, 330] width 9 height 9
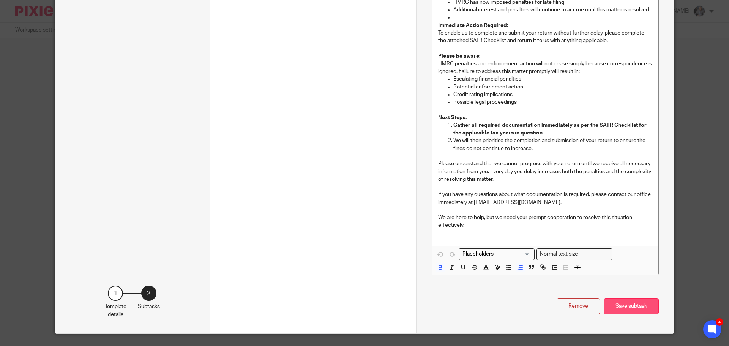
click at [618, 305] on button "Save subtask" at bounding box center [631, 306] width 55 height 16
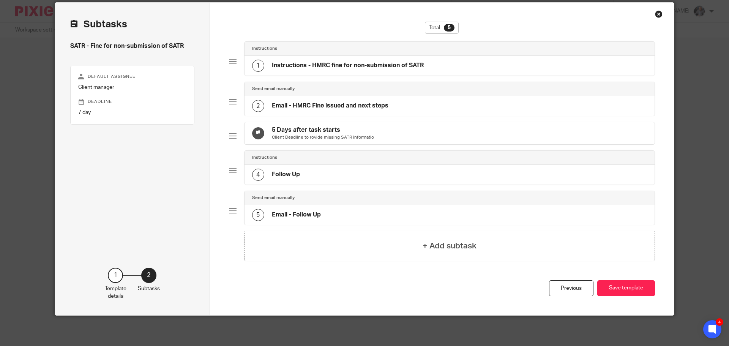
scroll to position [34, 0]
click at [617, 290] on button "Save template" at bounding box center [627, 288] width 58 height 16
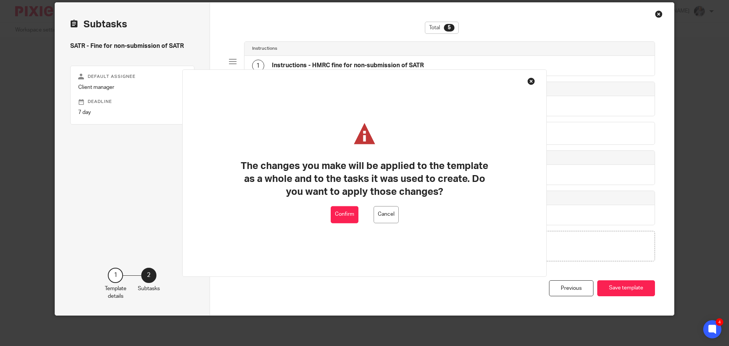
click at [351, 210] on button "Confirm" at bounding box center [345, 214] width 28 height 17
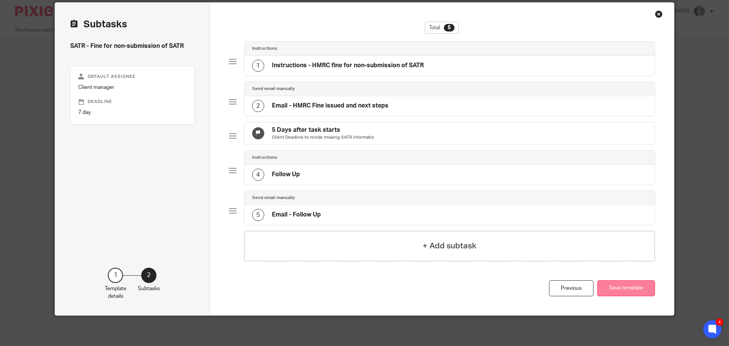
click at [614, 288] on button "Save template" at bounding box center [627, 288] width 58 height 16
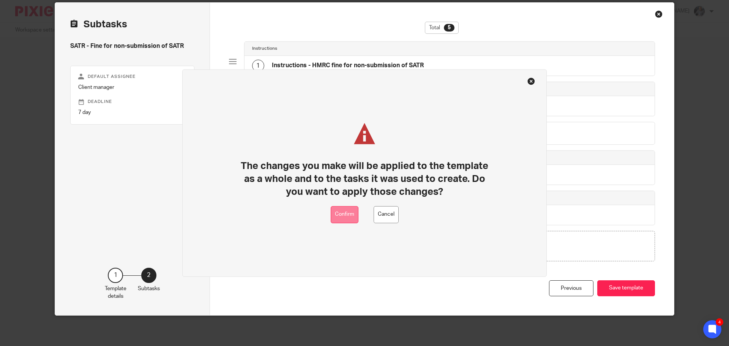
click at [340, 214] on button "Confirm" at bounding box center [345, 214] width 28 height 17
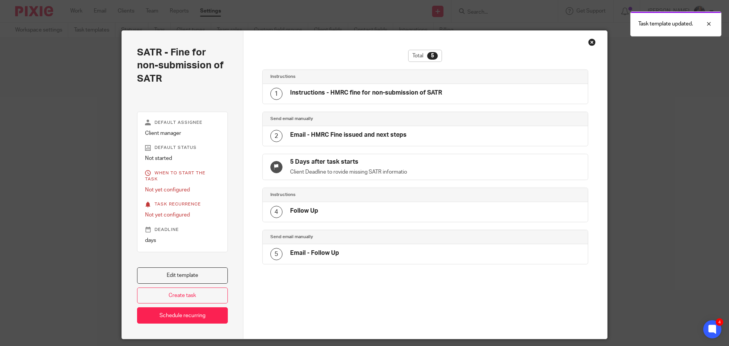
click at [590, 43] on div "Close this dialog window" at bounding box center [593, 42] width 8 height 8
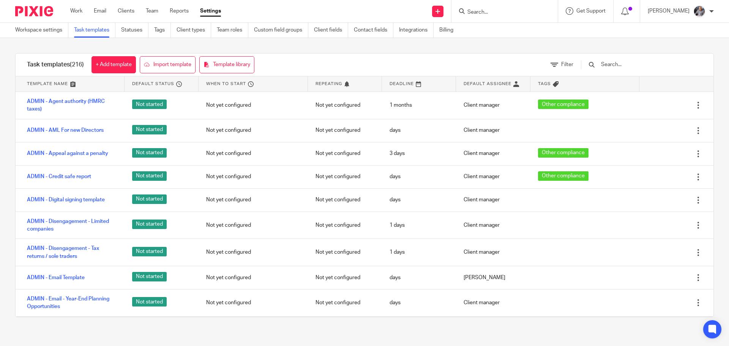
click at [640, 66] on input "text" at bounding box center [645, 64] width 89 height 8
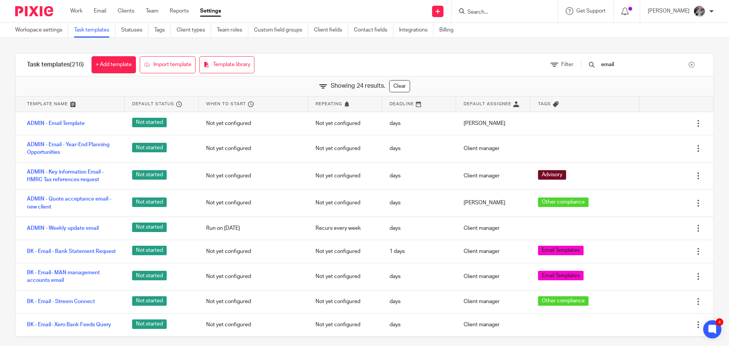
type input "email"
